Goal: Task Accomplishment & Management: Manage account settings

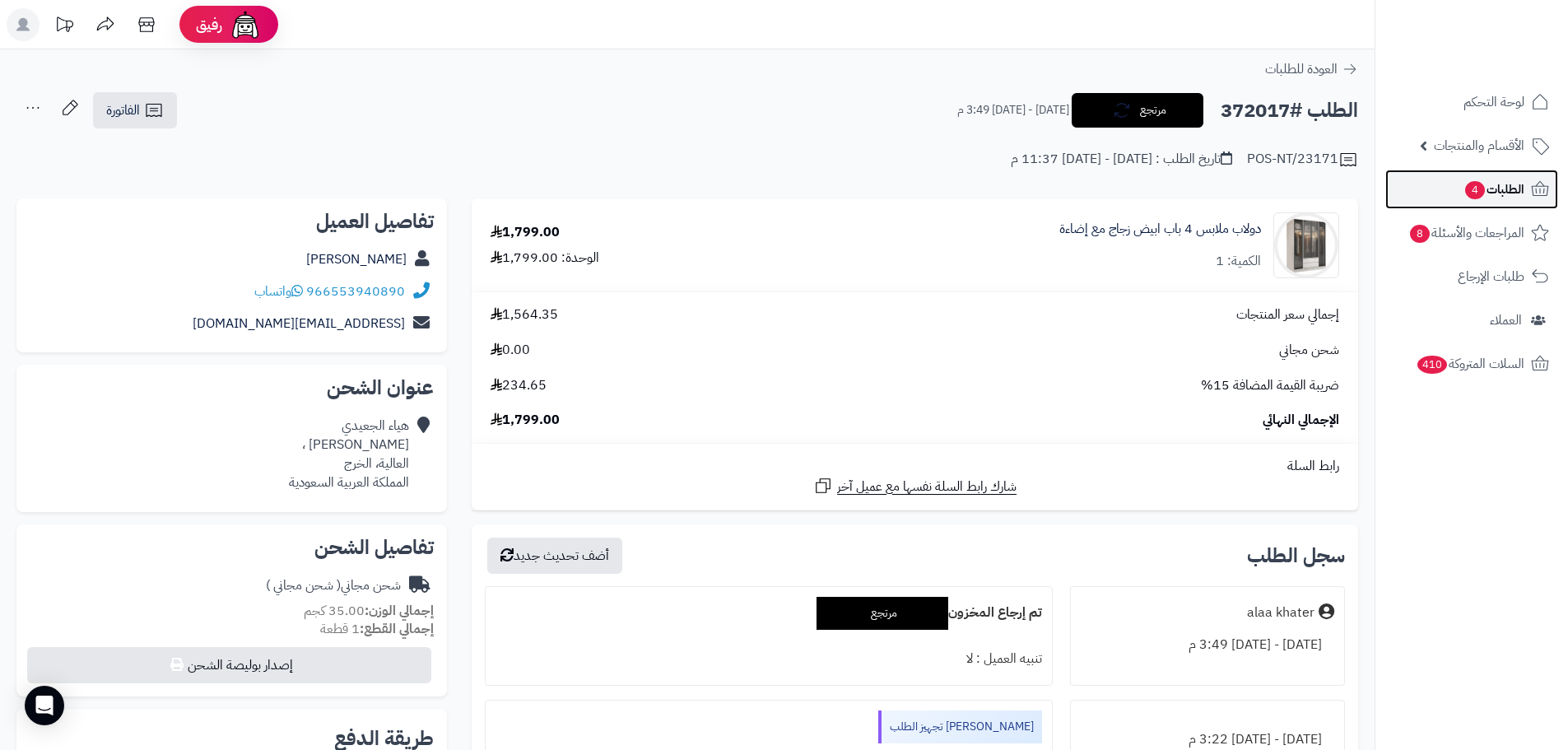
click at [1468, 183] on span "4" at bounding box center [1475, 190] width 20 height 18
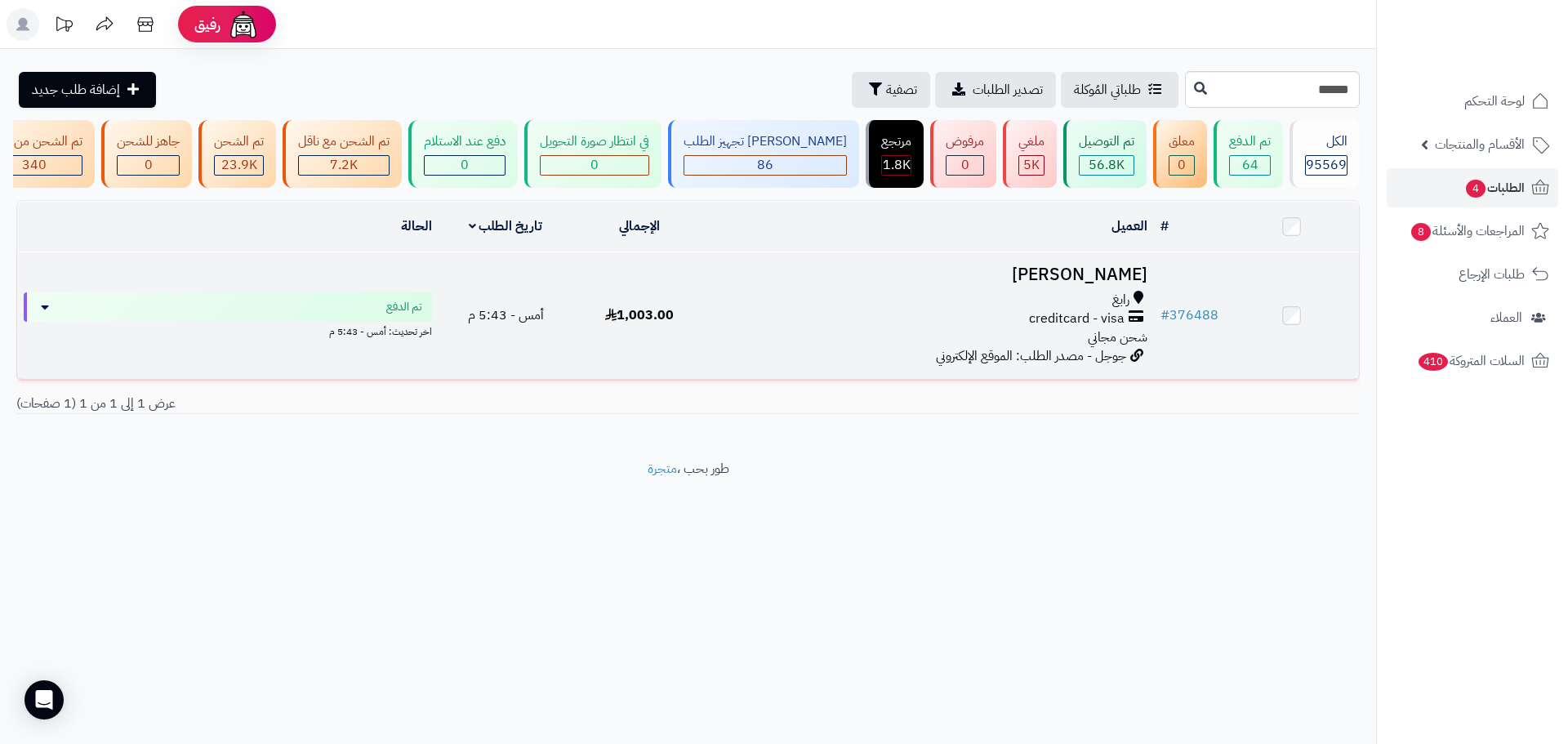
click at [872, 310] on div "رابغ" at bounding box center [930, 300] width 433 height 19
